Goal: Task Accomplishment & Management: Use online tool/utility

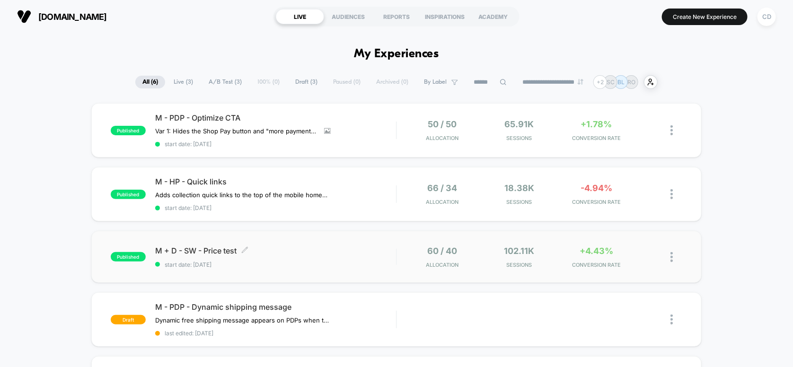
click at [307, 249] on span "M + D - SW - Price test Click to edit experience details" at bounding box center [275, 250] width 241 height 9
